Goal: Information Seeking & Learning: Learn about a topic

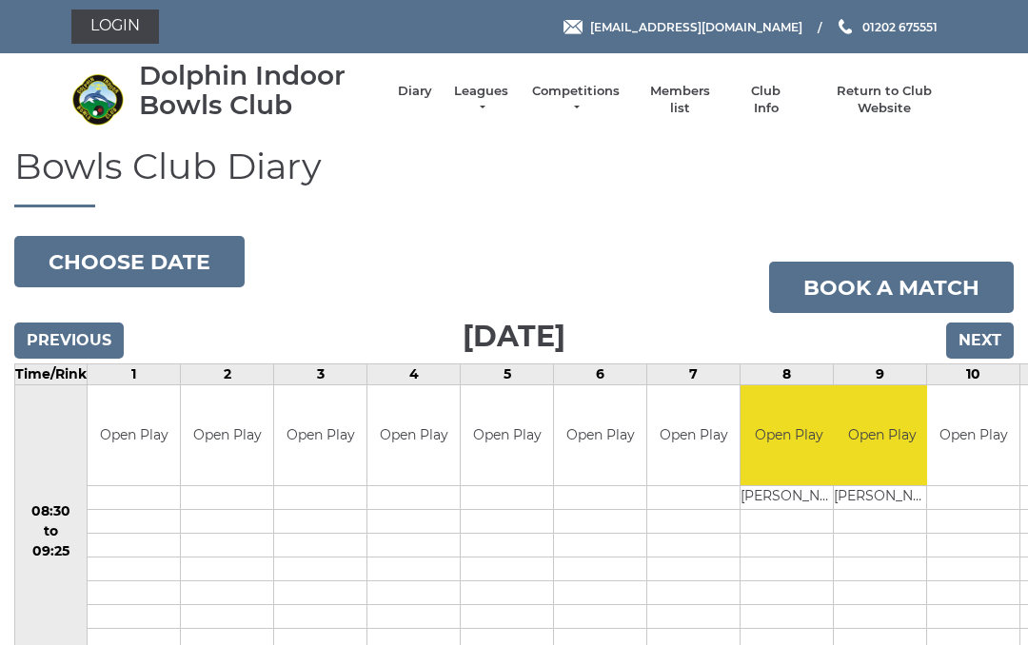
click at [125, 30] on link "Login" at bounding box center [115, 27] width 88 height 34
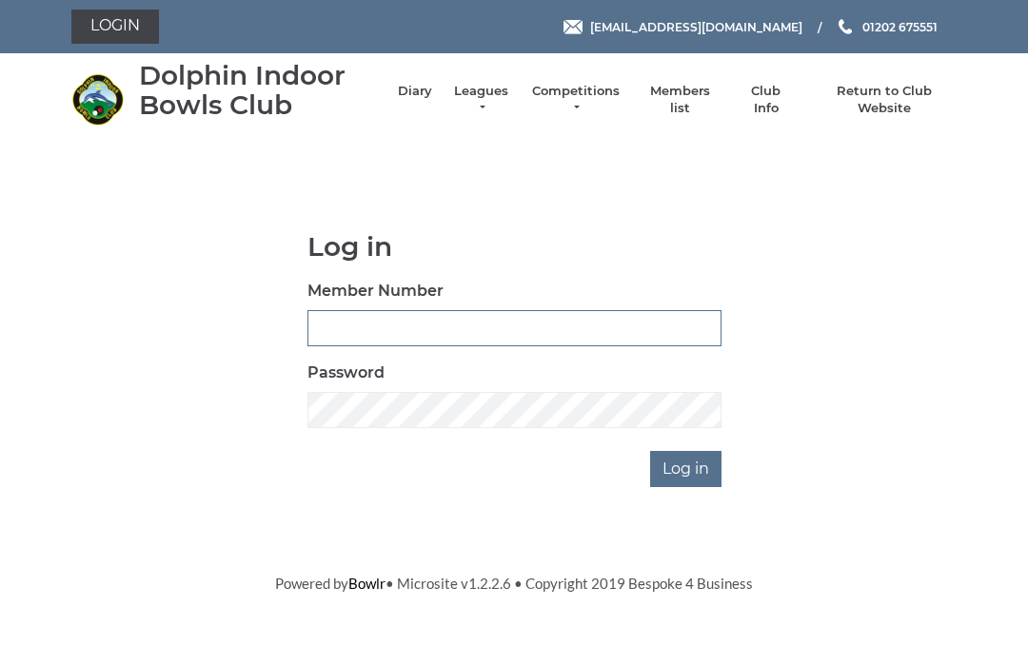
click at [537, 338] on input "Member Number" at bounding box center [514, 328] width 414 height 36
type input "3547"
click at [692, 470] on input "Log in" at bounding box center [685, 469] width 71 height 36
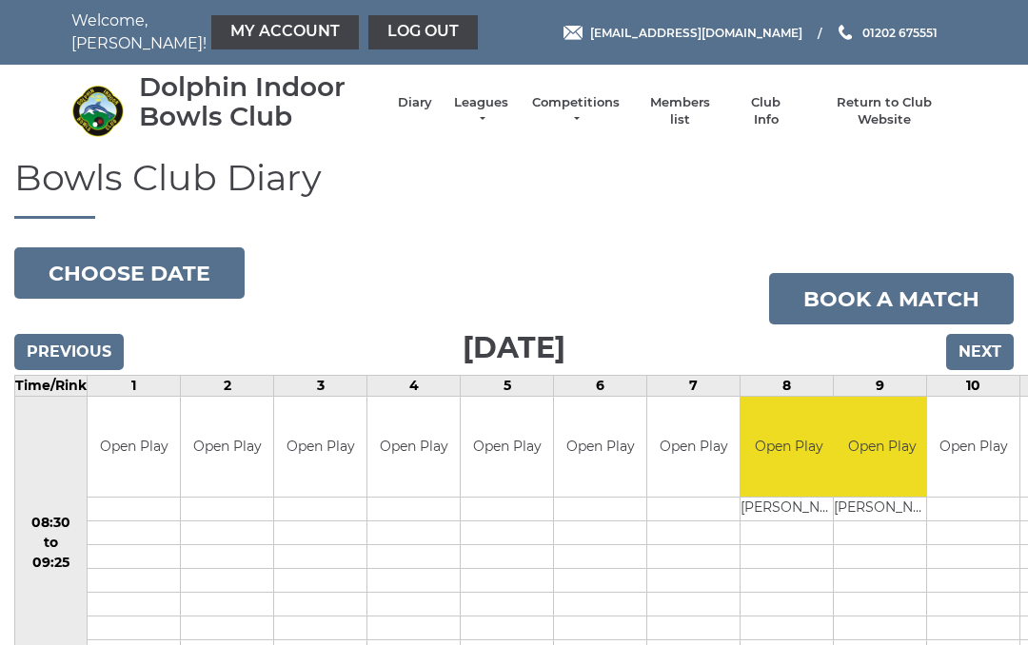
click at [700, 105] on link "Members list" at bounding box center [679, 111] width 79 height 34
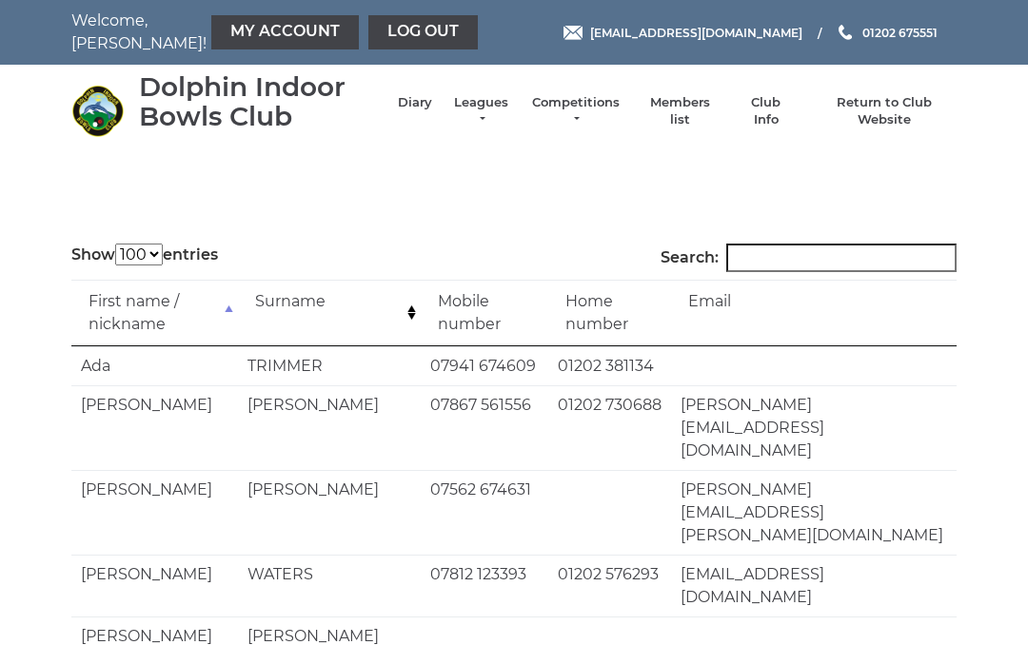
select select "100"
click at [778, 254] on input "Search:" at bounding box center [841, 258] width 230 height 29
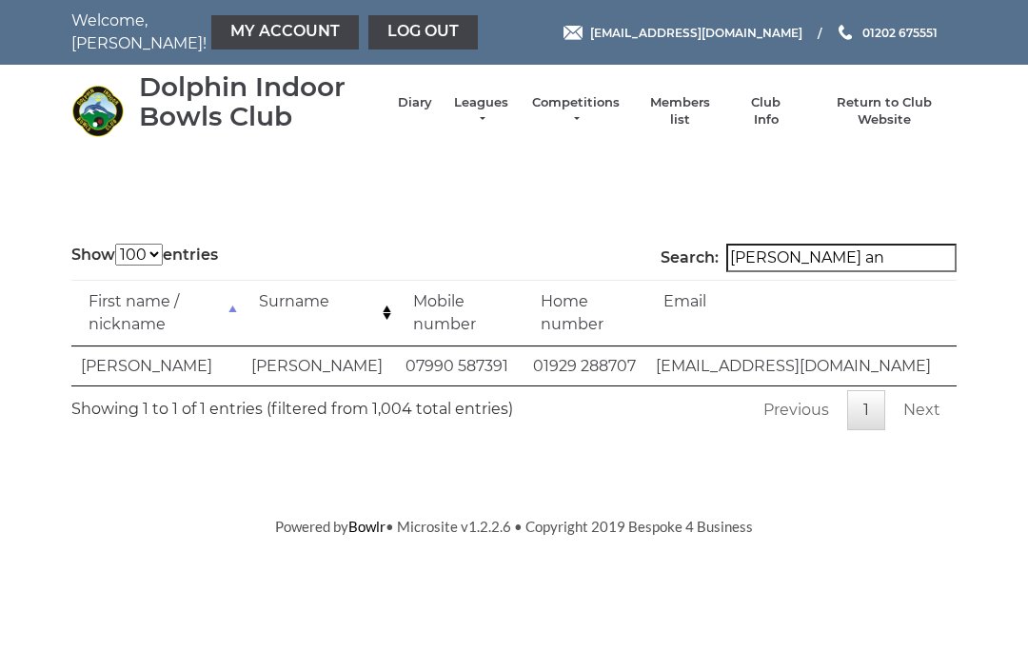
type input "Jim an"
click at [234, 35] on link "My Account" at bounding box center [285, 32] width 148 height 34
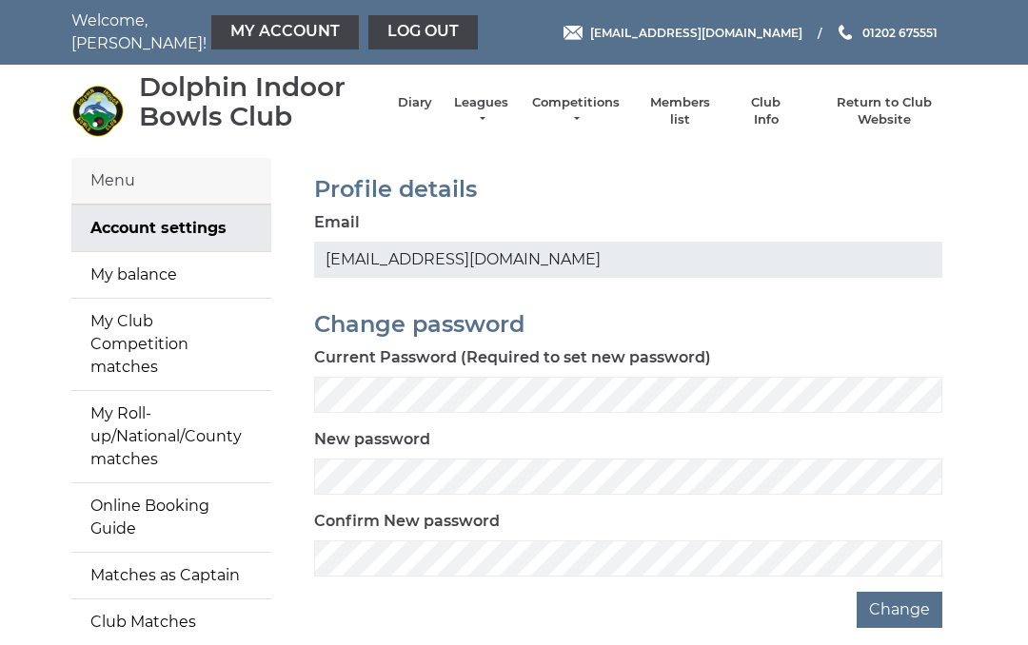
click at [499, 114] on link "Leagues" at bounding box center [481, 111] width 60 height 34
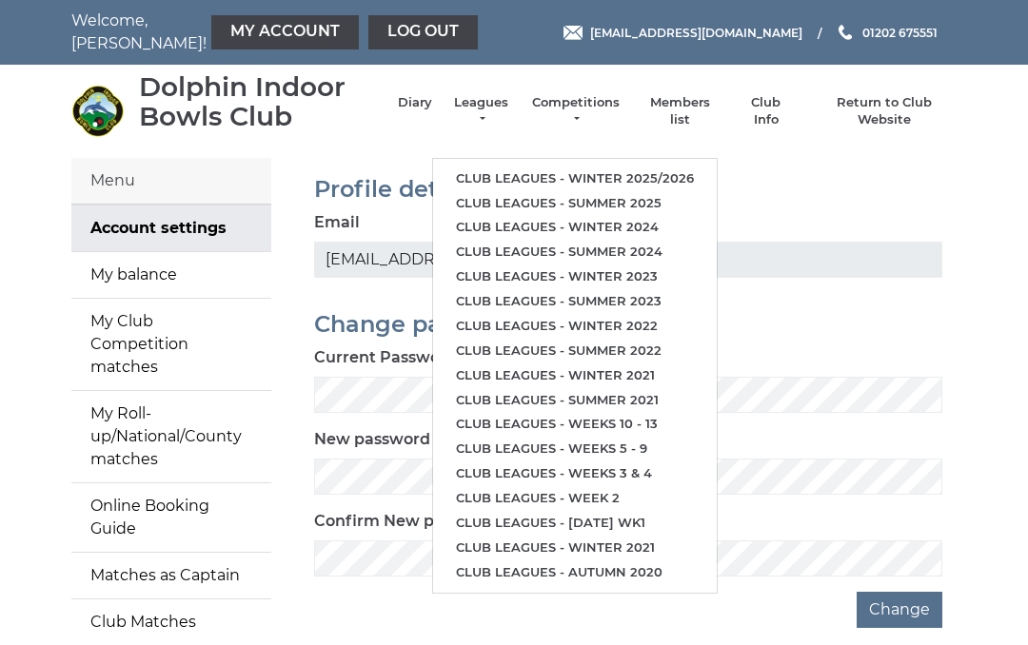
click at [605, 167] on link "Club leagues - Winter 2025/2026" at bounding box center [575, 179] width 284 height 25
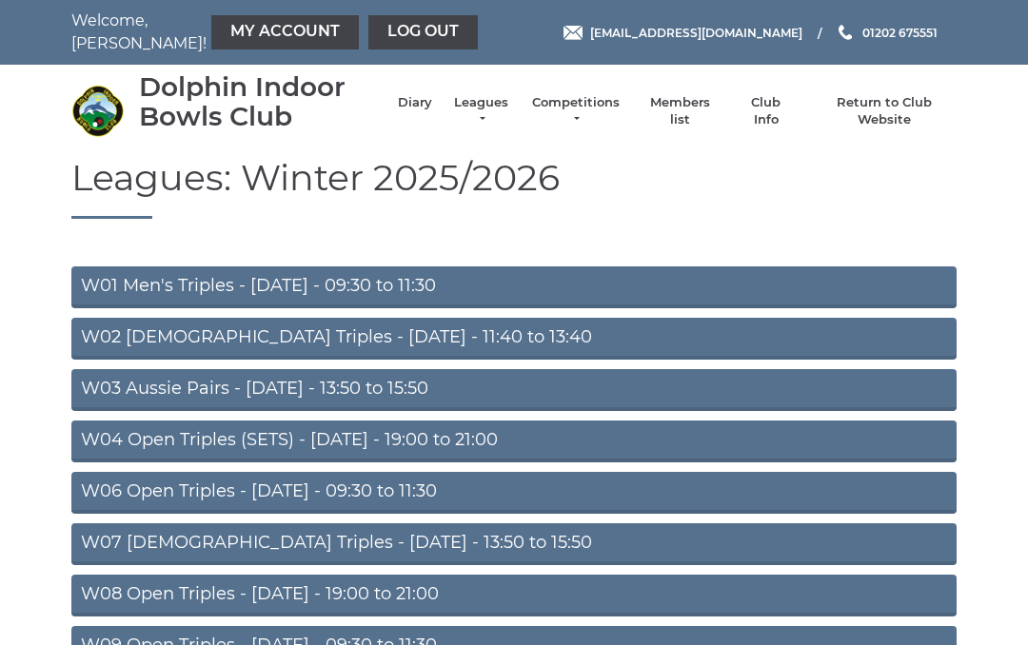
click at [363, 445] on link "W04 Open Triples (SETS) - [DATE] - 19:00 to 21:00" at bounding box center [513, 442] width 885 height 42
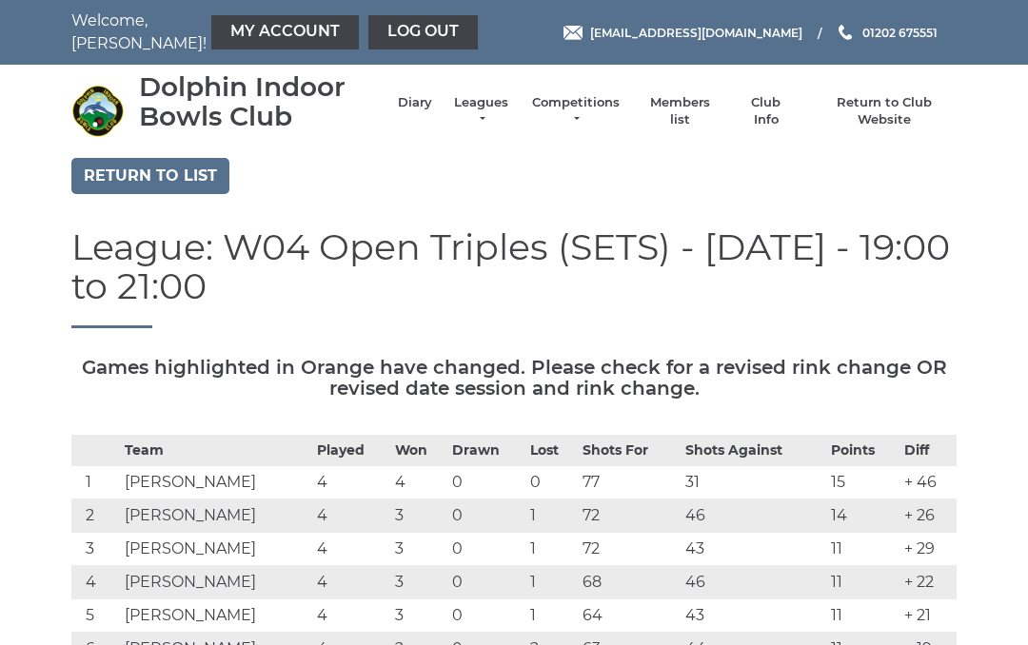
click at [115, 177] on link "Return to list" at bounding box center [150, 176] width 158 height 36
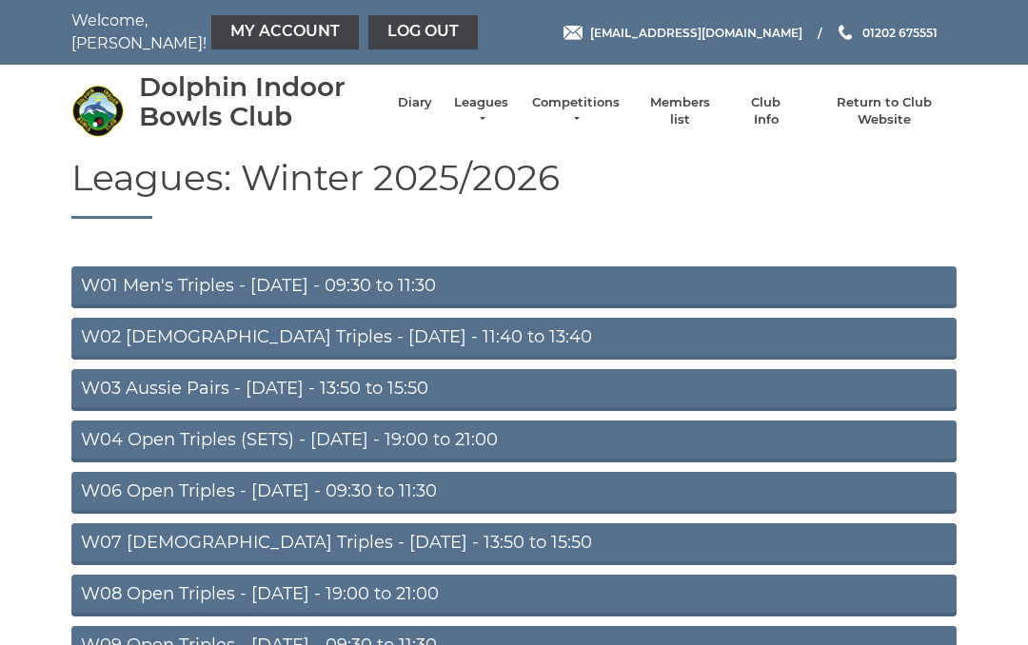
click at [319, 497] on link "W06 Open Triples - [DATE] - 09:30 to 11:30" at bounding box center [513, 493] width 885 height 42
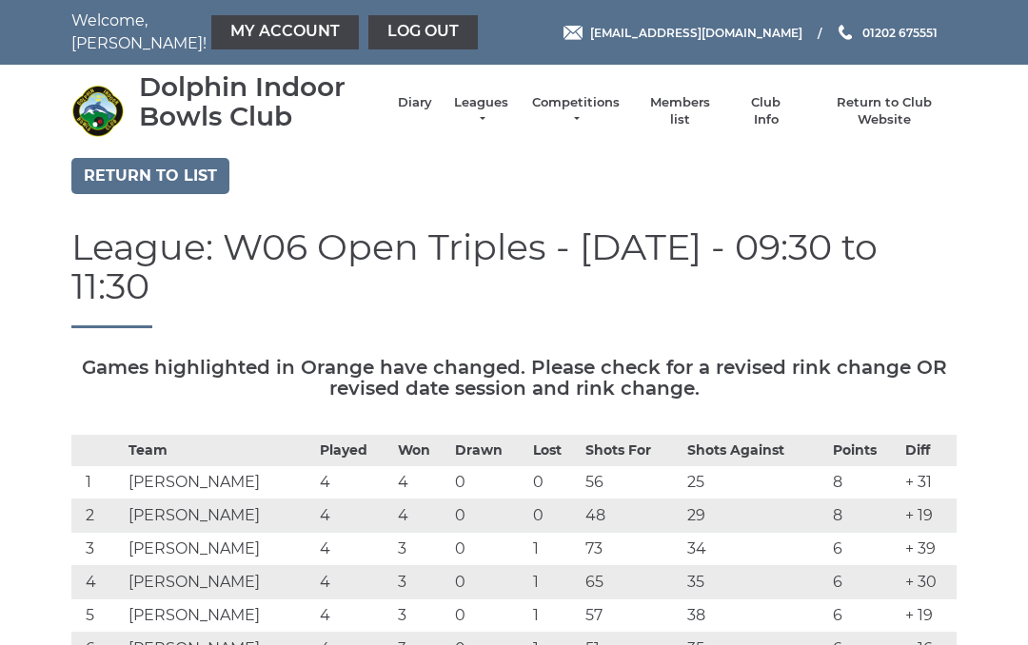
click at [168, 179] on link "Return to list" at bounding box center [150, 176] width 158 height 36
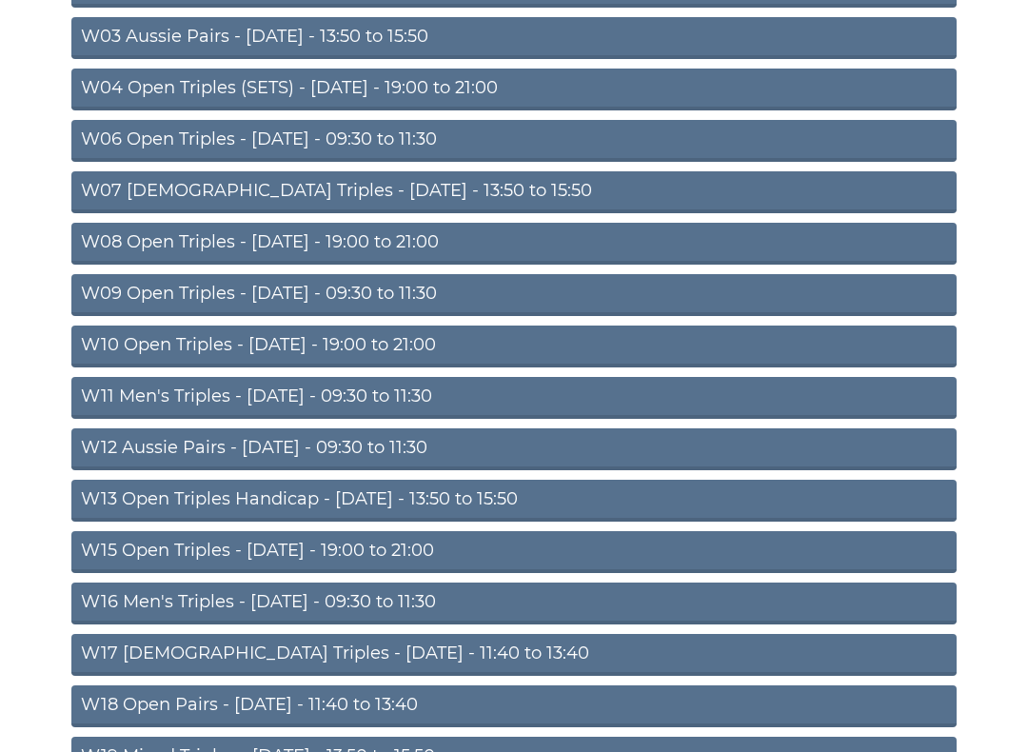
scroll to position [354, 0]
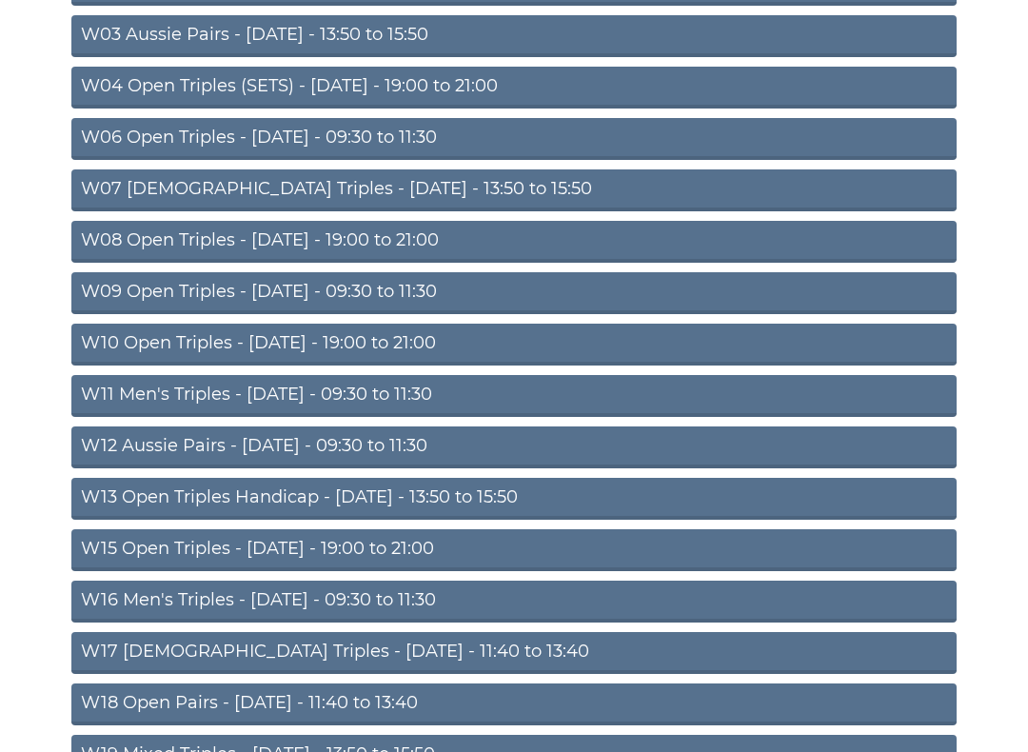
click at [396, 391] on link "W11 Men's Triples - [DATE] - 09:30 to 11:30" at bounding box center [513, 396] width 885 height 42
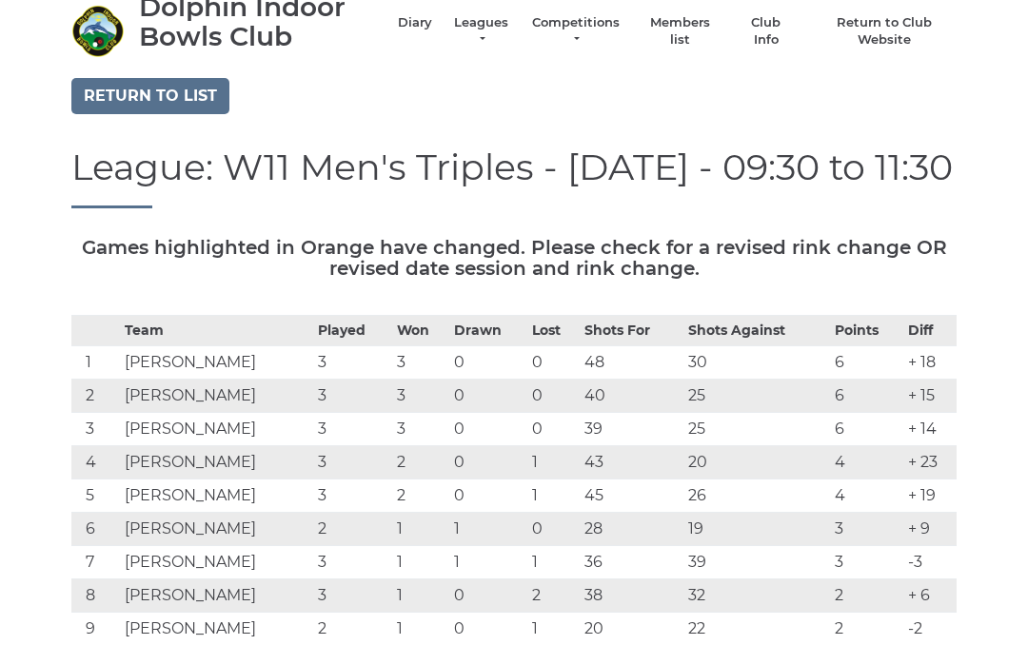
scroll to position [79, 0]
click at [191, 94] on link "Return to list" at bounding box center [150, 97] width 158 height 36
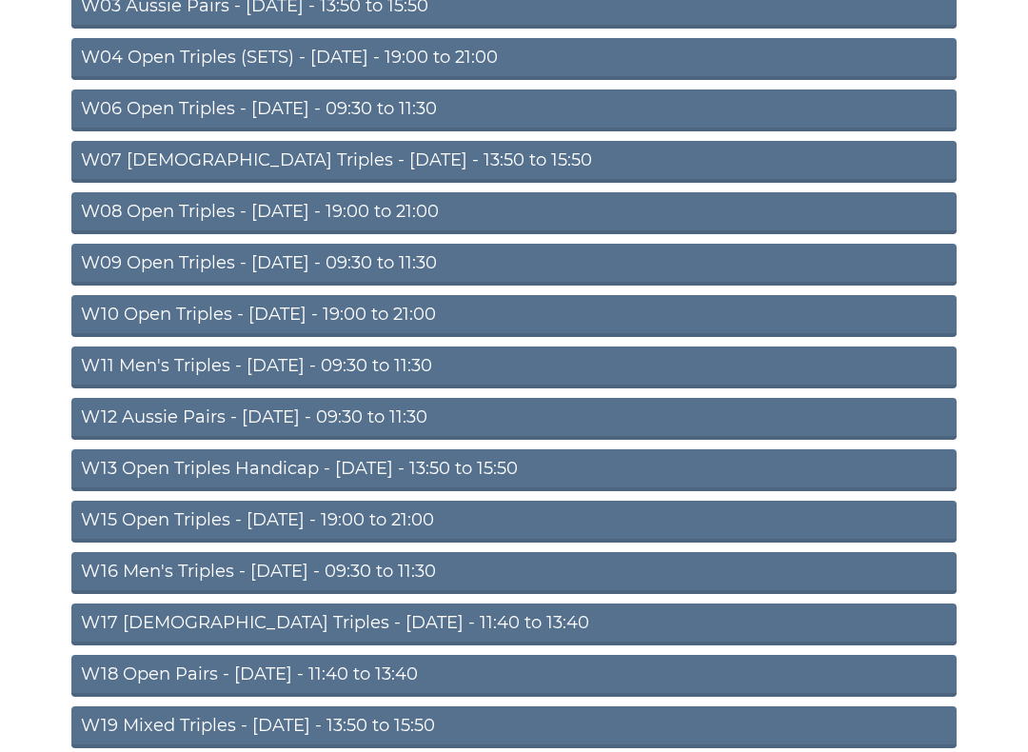
scroll to position [384, 0]
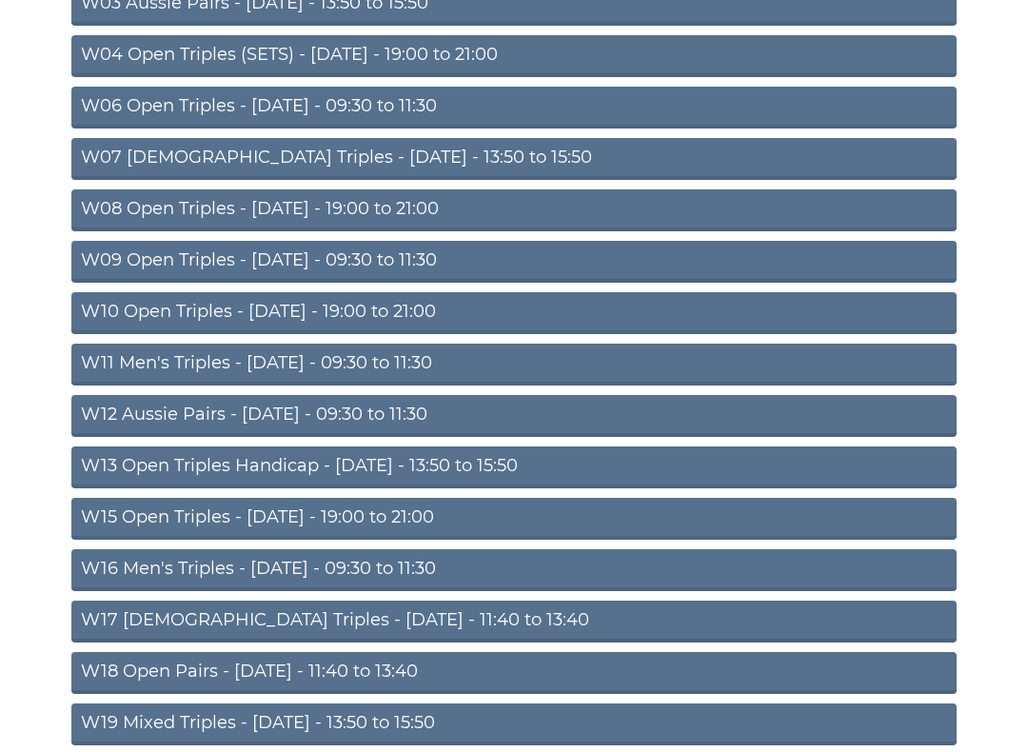
click at [412, 518] on link "W15 Open Triples - [DATE] - 19:00 to 21:00" at bounding box center [513, 520] width 885 height 42
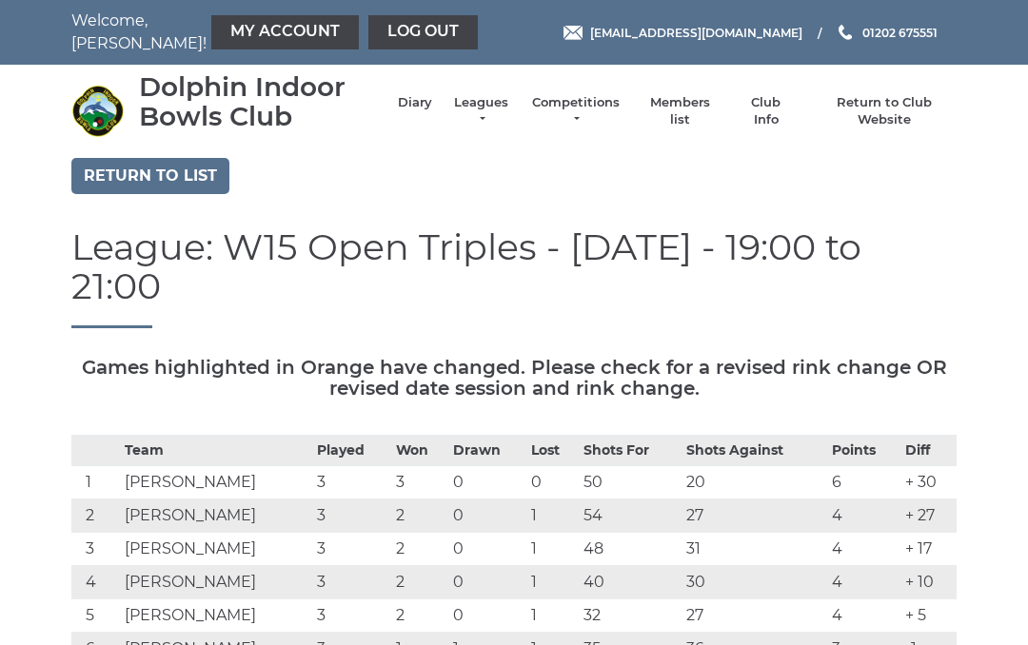
click at [379, 29] on link "Log out" at bounding box center [422, 32] width 109 height 34
